Goal: Book appointment/travel/reservation

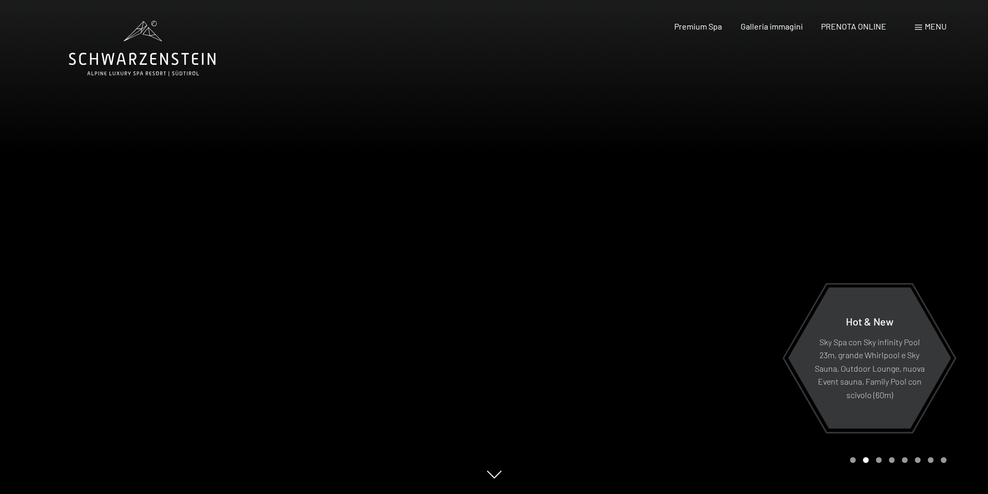
click at [941, 26] on span "Menu" at bounding box center [935, 26] width 22 height 10
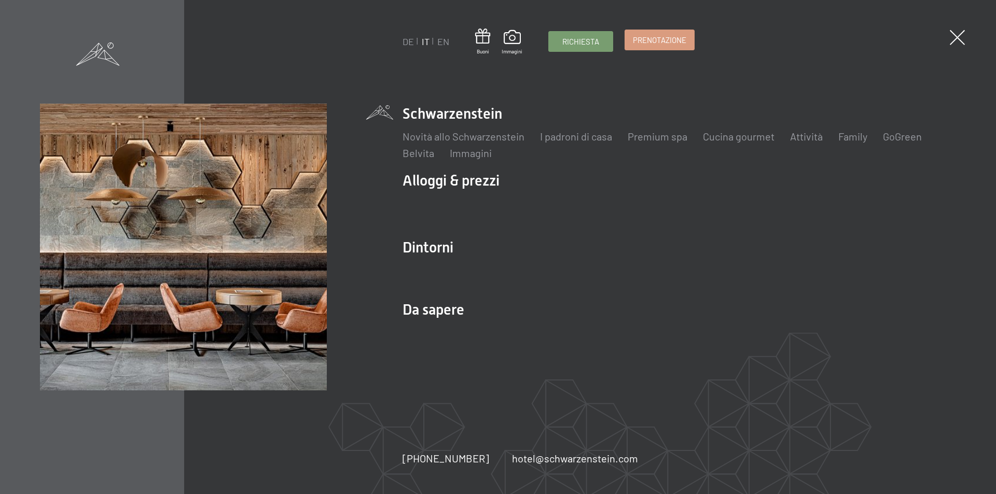
click at [658, 38] on span "Prenotazione" at bounding box center [659, 40] width 53 height 11
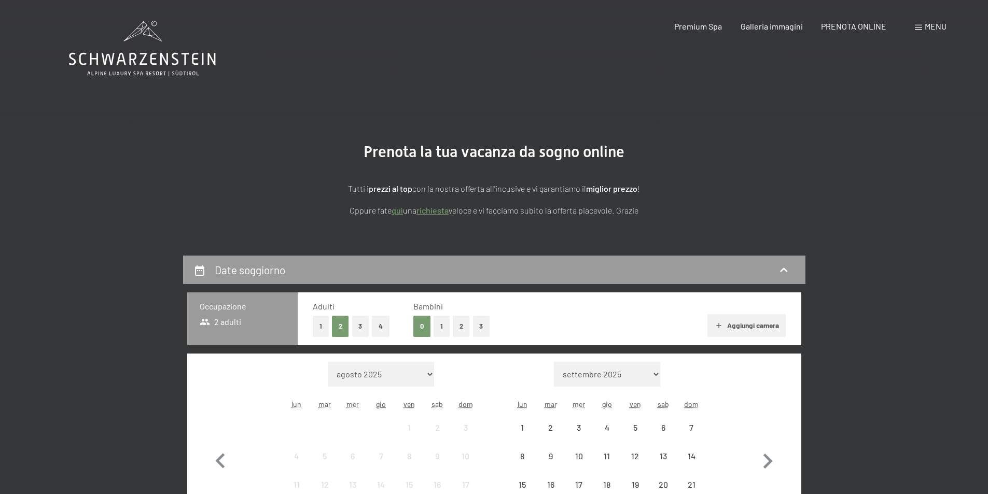
scroll to position [104, 0]
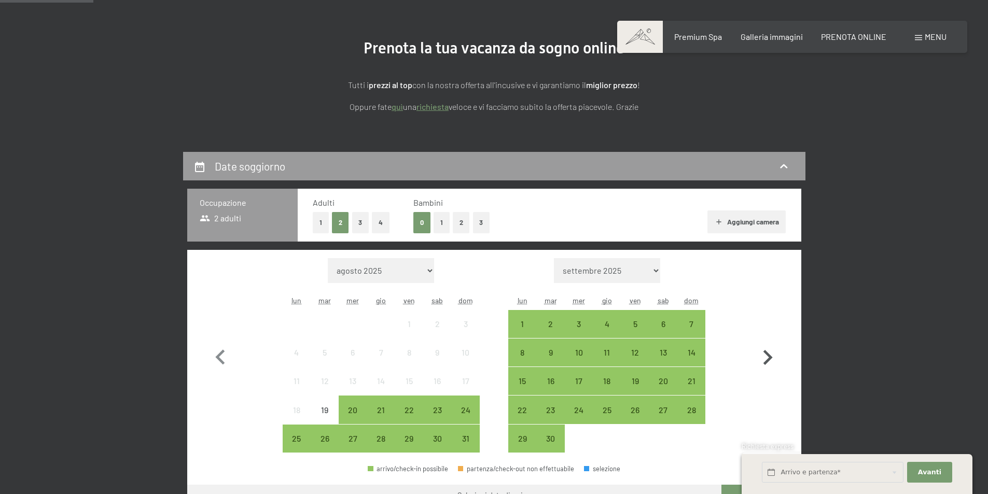
click at [758, 362] on icon "button" at bounding box center [767, 358] width 30 height 30
select select "2025-09-01"
select select "2025-10-01"
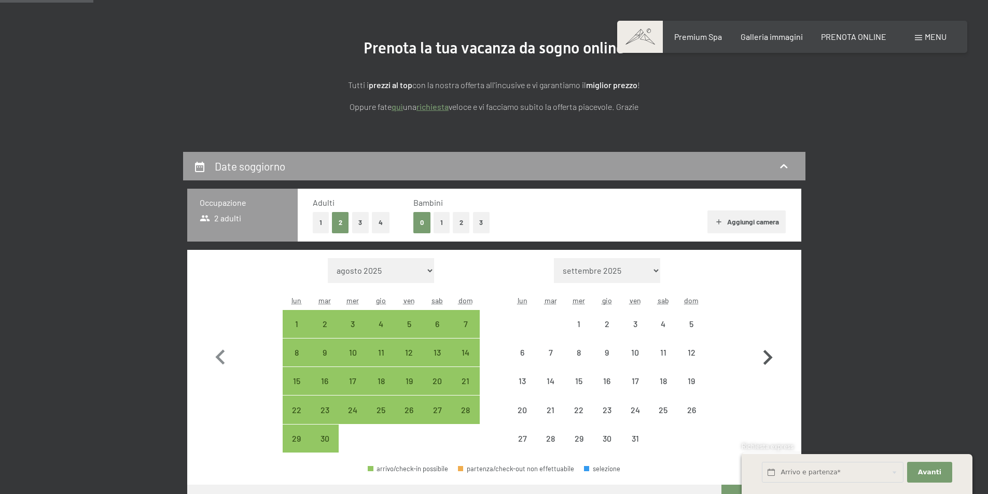
click at [758, 362] on icon "button" at bounding box center [767, 358] width 30 height 30
select select "2025-10-01"
select select "2025-11-01"
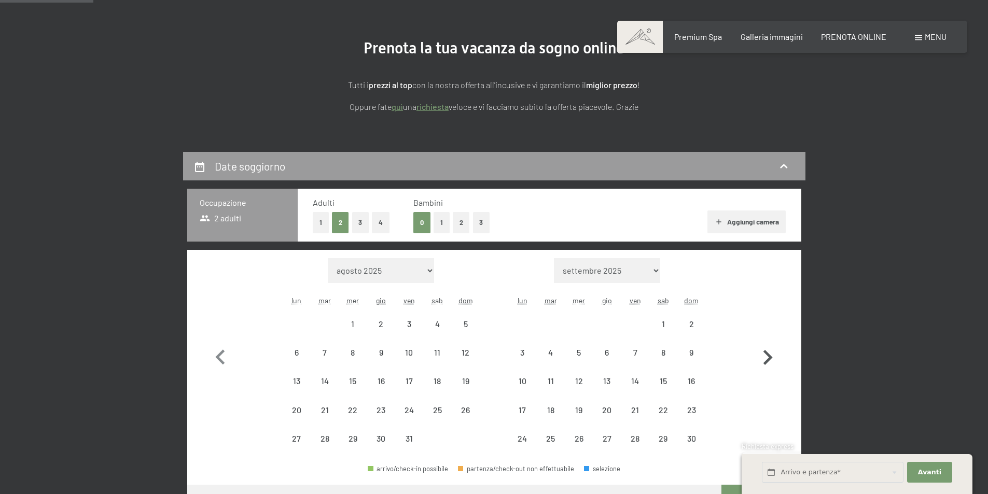
select select "2025-10-01"
select select "2025-11-01"
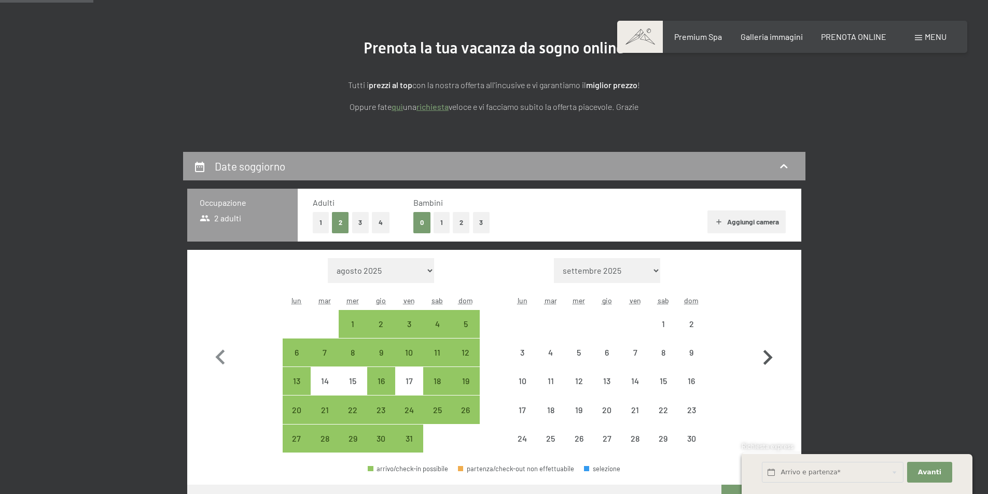
click at [760, 365] on icon "button" at bounding box center [767, 358] width 30 height 30
select select "2025-11-01"
select select "2025-12-01"
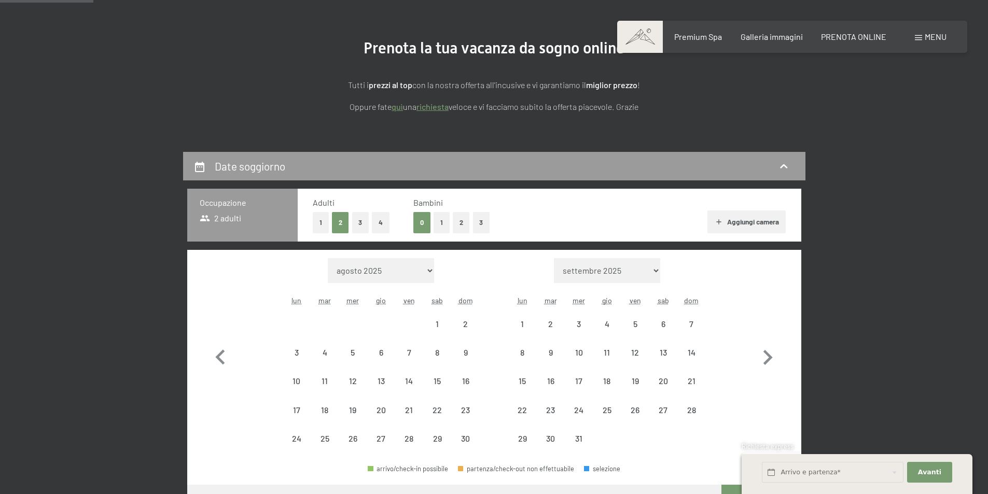
select select "2025-11-01"
select select "2025-12-01"
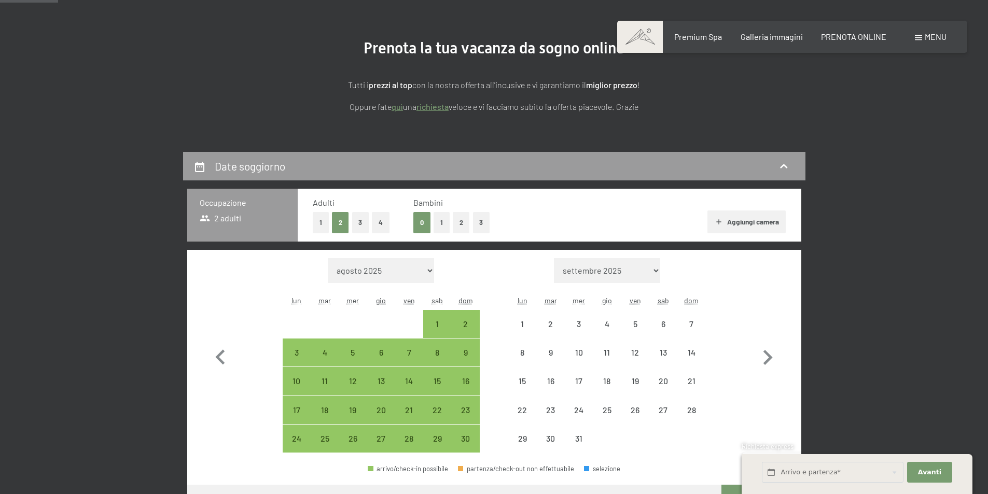
scroll to position [207, 0]
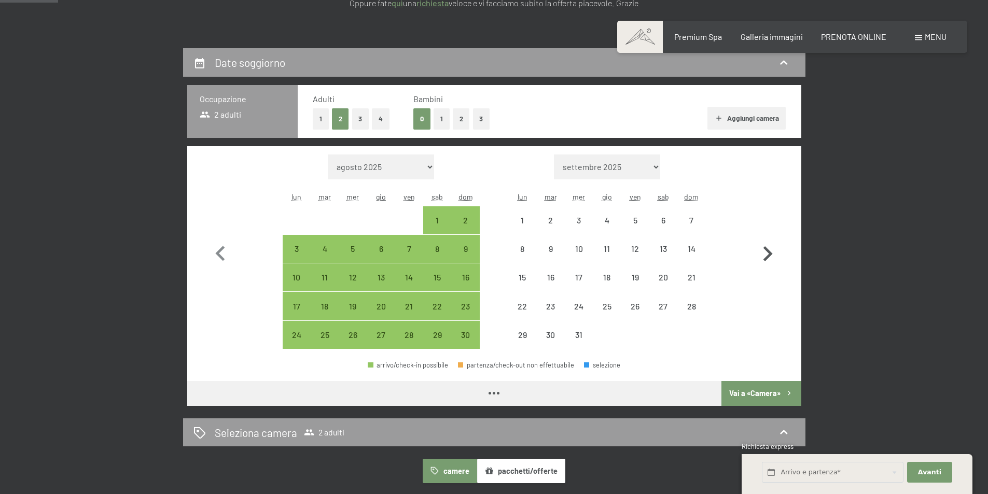
select select "2025-11-01"
select select "2025-12-01"
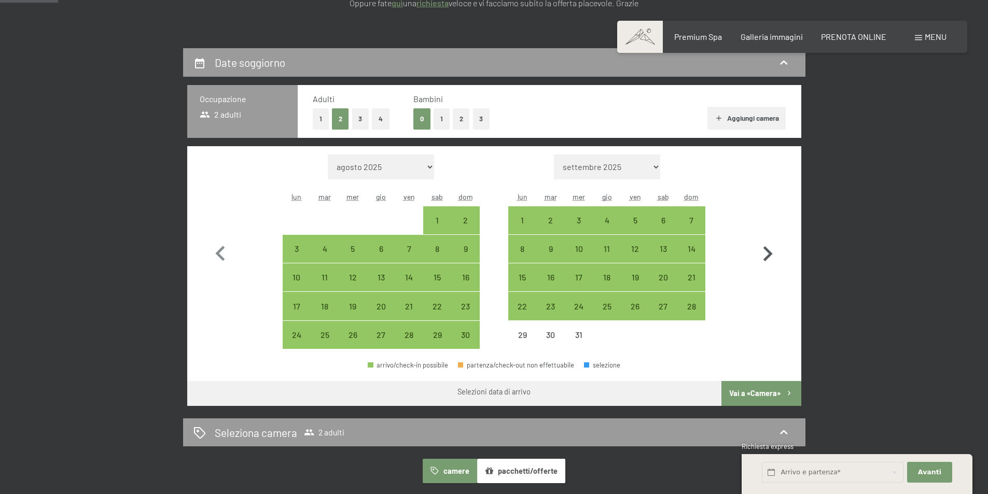
click at [763, 257] on icon "button" at bounding box center [767, 254] width 30 height 30
select select "2025-12-01"
select select "2026-01-01"
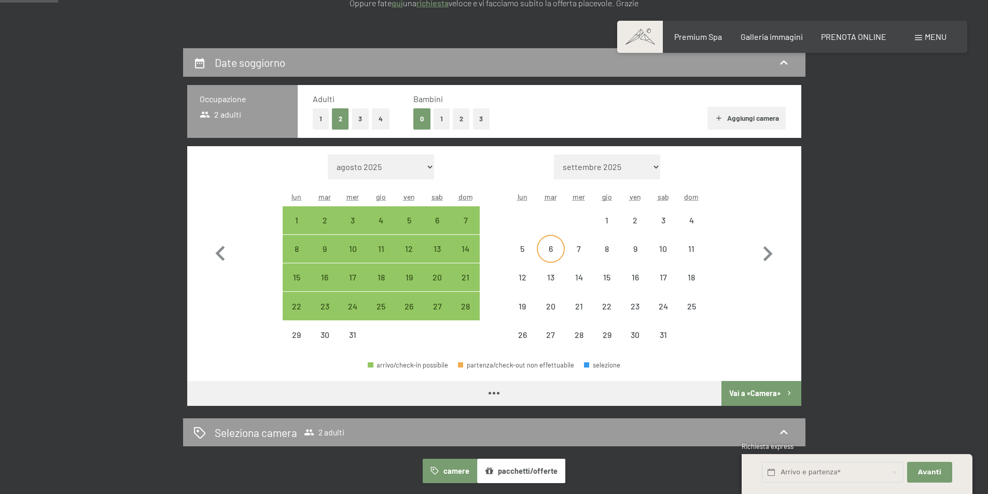
select select "2025-12-01"
select select "2026-01-01"
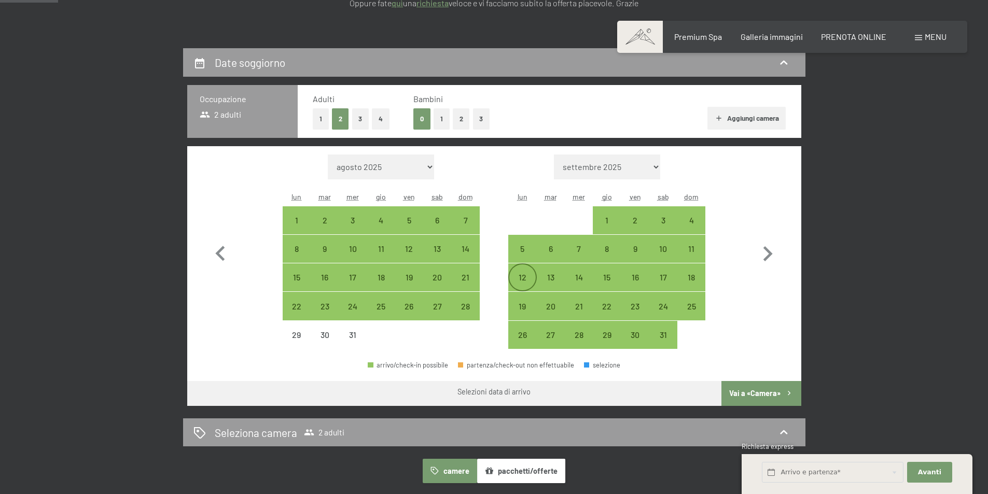
click at [533, 276] on div "12" at bounding box center [522, 286] width 26 height 26
select select "2025-12-01"
select select "2026-01-01"
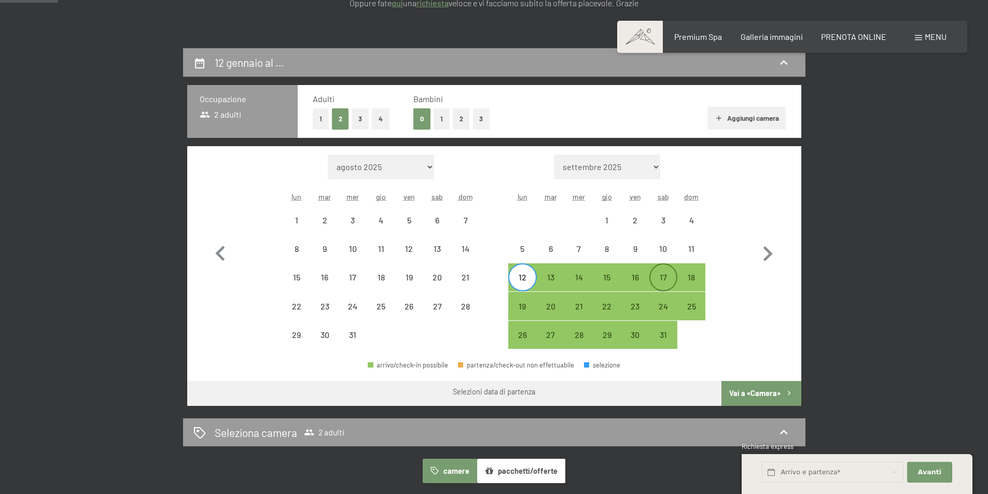
click at [662, 278] on div "17" at bounding box center [663, 286] width 26 height 26
select select "2025-12-01"
select select "2026-01-01"
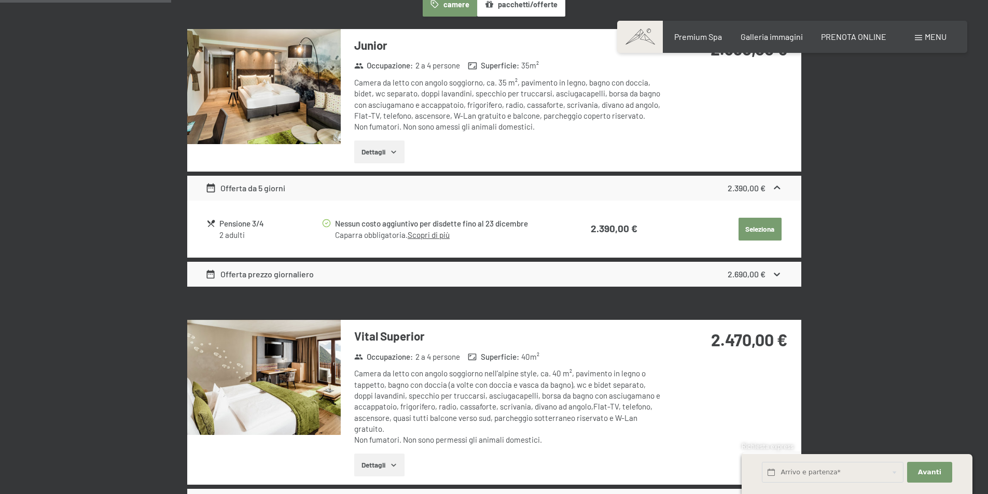
scroll to position [622, 0]
